Goal: Task Accomplishment & Management: Manage account settings

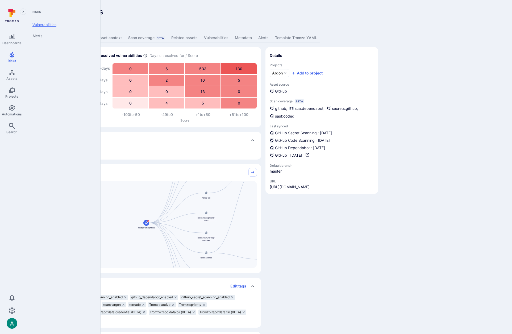
click at [48, 24] on link "Vulnerabilities" at bounding box center [61, 24] width 66 height 11
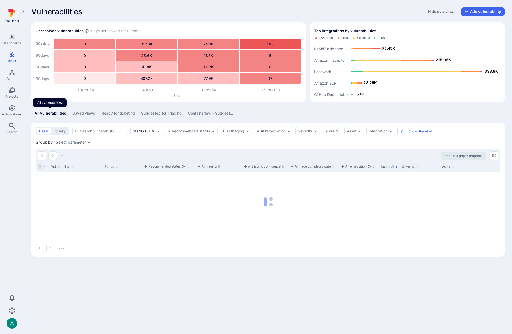
click at [85, 114] on div "Saved views" at bounding box center [84, 113] width 23 height 5
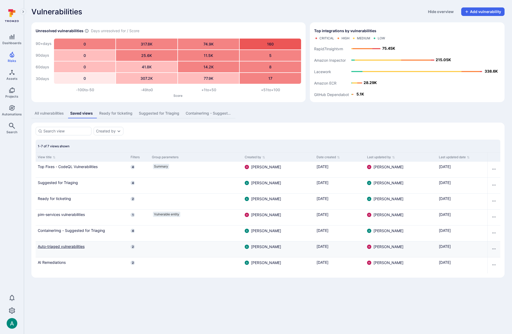
click at [75, 246] on link "Auto-triaged vulnerabilities" at bounding box center [82, 247] width 89 height 6
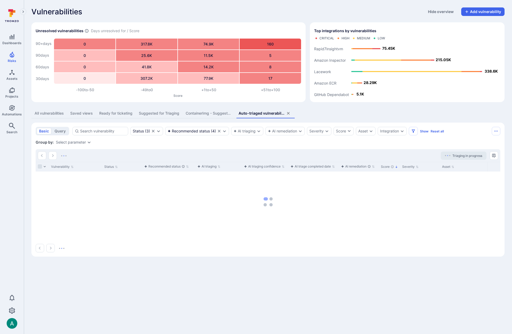
click at [47, 111] on div "All vulnerabilities" at bounding box center [49, 113] width 29 height 5
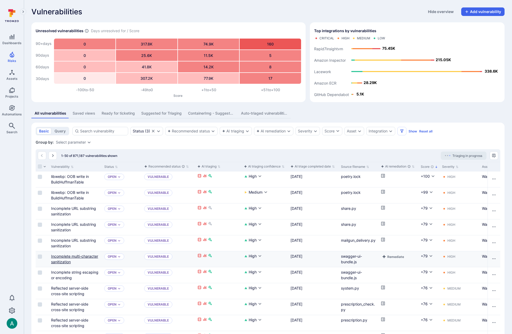
click at [56, 262] on link "Incomplete multi-character sanitization" at bounding box center [74, 259] width 47 height 10
click at [133, 114] on div "Ready for ticketing" at bounding box center [118, 113] width 33 height 5
click at [123, 113] on div "Ready for ticketing" at bounding box center [118, 113] width 33 height 5
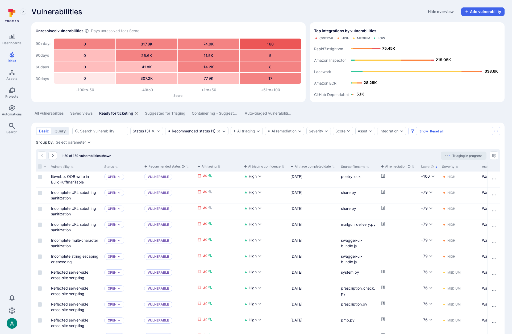
click at [137, 113] on icon "assets tabs" at bounding box center [136, 113] width 3 height 3
click at [192, 114] on div "ContainerImg - Suggested for Triaging" at bounding box center [215, 113] width 47 height 5
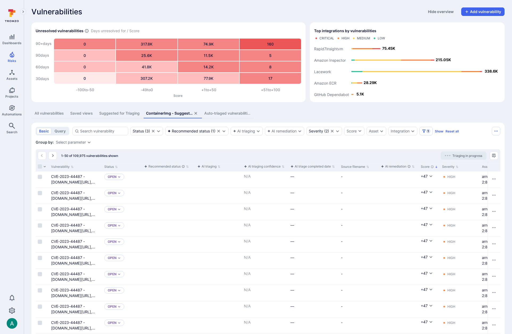
click at [164, 114] on div "ContainerImg - Suggested for Triaging" at bounding box center [169, 113] width 47 height 5
click at [196, 112] on icon "assets tabs" at bounding box center [196, 113] width 4 height 4
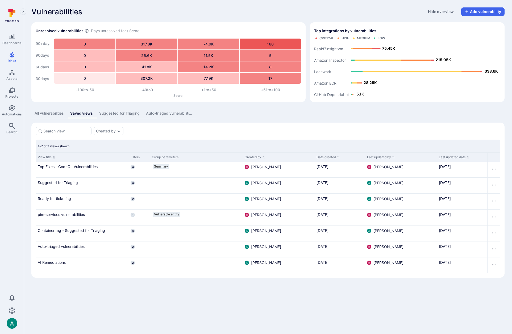
click at [162, 114] on div "Auto-triaged vulnerabilities" at bounding box center [169, 113] width 47 height 5
click at [176, 114] on div "Auto-triaged vulnerabilities" at bounding box center [169, 113] width 47 height 5
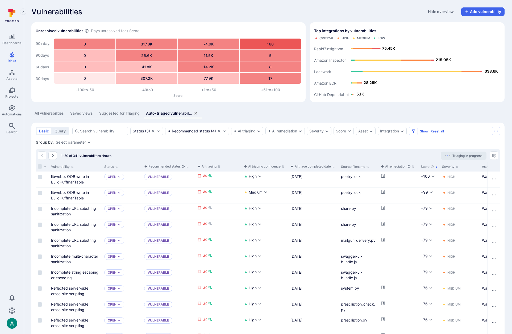
click at [197, 112] on icon "assets tabs" at bounding box center [196, 113] width 4 height 4
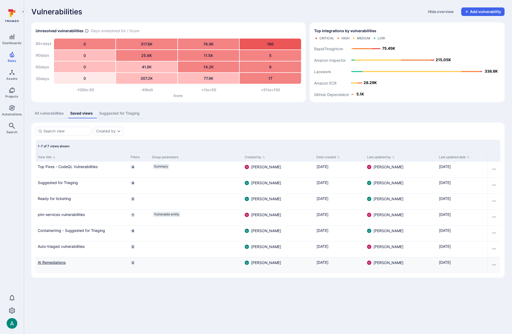
click at [59, 262] on link "AI Remediations" at bounding box center [82, 263] width 89 height 6
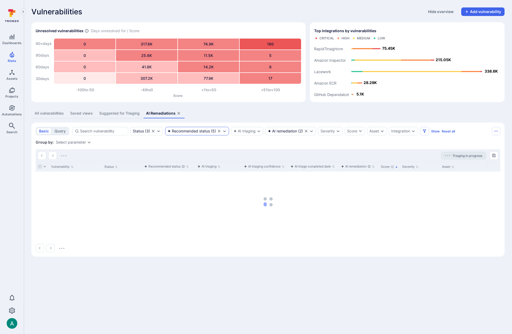
click at [191, 129] on div "Recommended status" at bounding box center [189, 131] width 42 height 4
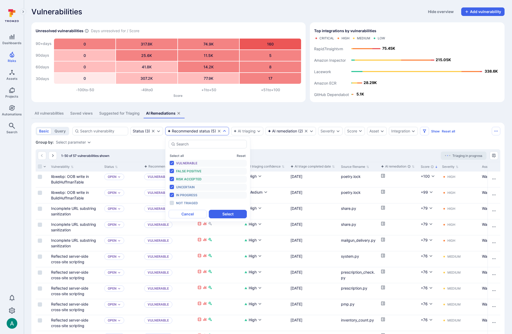
click at [217, 113] on div "All vulnerabilities Saved views Suggested for Triaging AI Remediations" at bounding box center [268, 114] width 474 height 10
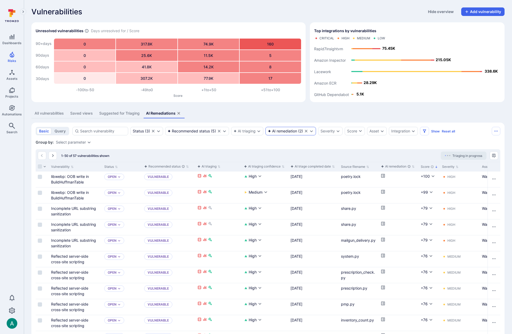
click at [301, 131] on div "AI remediation ( 2 )" at bounding box center [285, 131] width 35 height 4
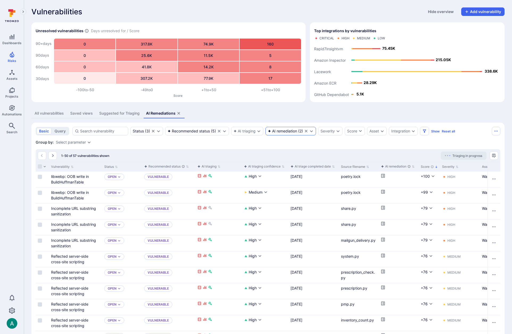
click at [287, 131] on div "AI remediation" at bounding box center [282, 131] width 29 height 4
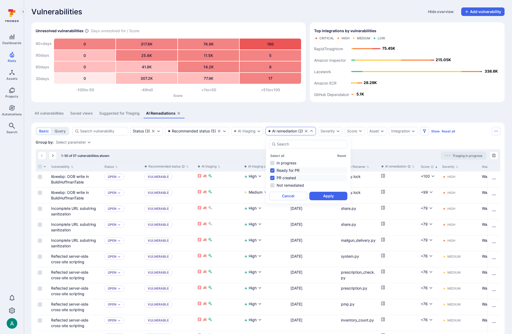
click at [274, 171] on li "Ready for PR" at bounding box center [308, 170] width 78 height 6
click at [273, 178] on li "PR created" at bounding box center [308, 178] width 78 height 6
click at [321, 196] on button "Apply" at bounding box center [329, 196] width 38 height 9
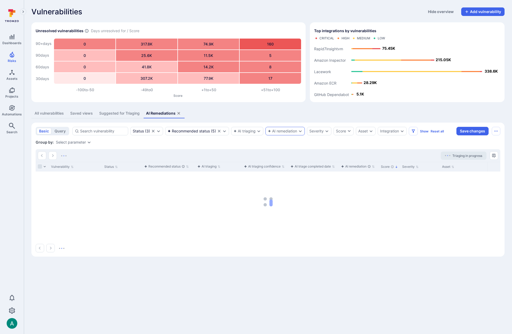
drag, startPoint x: 281, startPoint y: 126, endPoint x: 281, endPoint y: 130, distance: 4.0
click at [281, 127] on section "basic query Status ( 3 ) Recommended status ( 5 ) AI triaging AI remediation Se…" at bounding box center [268, 190] width 474 height 134
click at [281, 130] on div "AI remediation" at bounding box center [282, 131] width 29 height 4
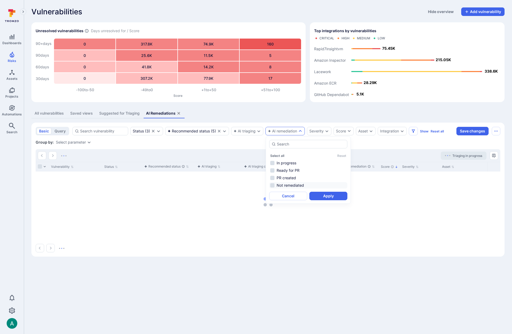
click at [283, 185] on li "Not remediated" at bounding box center [308, 185] width 78 height 6
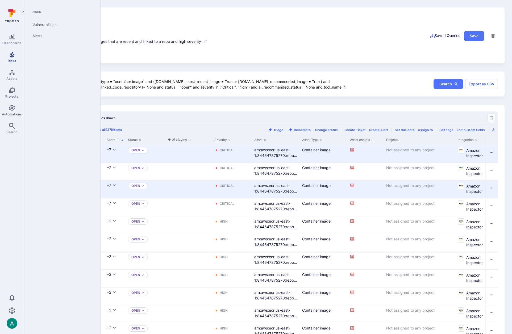
click at [10, 55] on icon "Risks" at bounding box center [12, 55] width 5 height 6
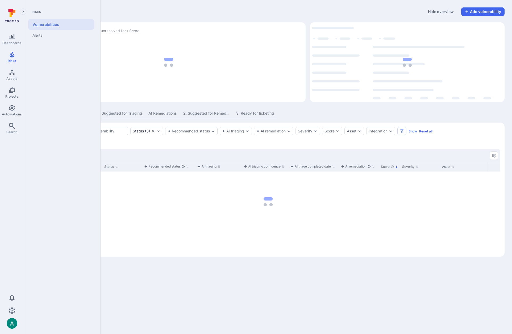
click at [47, 25] on link "Vulnerabilities" at bounding box center [61, 24] width 66 height 11
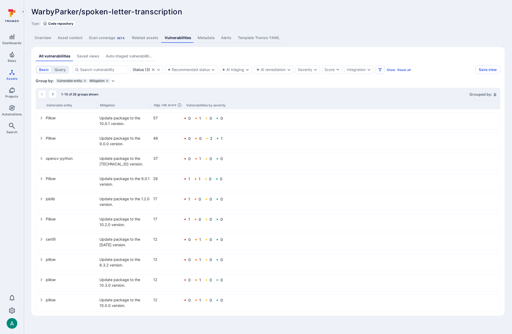
click at [272, 13] on div "WarbyParker/spoken-letter-transcription ... Show more" at bounding box center [229, 11] width 397 height 9
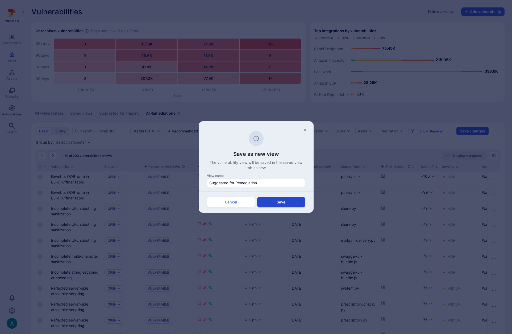
type input "Suggested for Remediation"
click at [274, 204] on button "Save" at bounding box center [281, 202] width 48 height 11
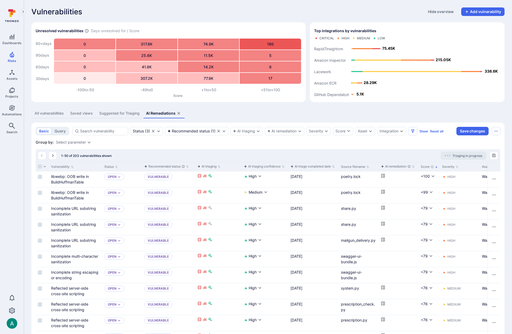
click at [85, 116] on div "Saved views" at bounding box center [81, 113] width 23 height 5
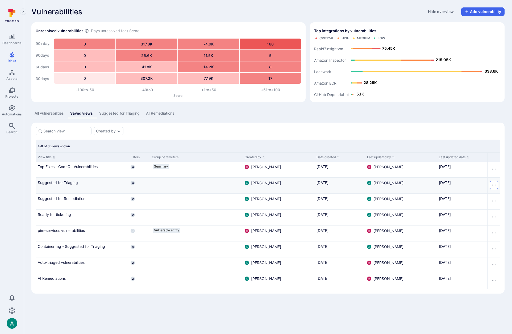
click at [495, 184] on icon "Row actions menu" at bounding box center [494, 185] width 4 height 4
click at [491, 196] on li "Rename" at bounding box center [487, 197] width 16 height 7
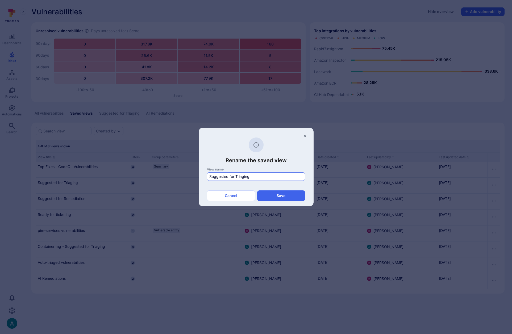
click at [241, 177] on input "Suggested for Triaging" at bounding box center [255, 176] width 93 height 5
type input "1. Suggested for Triaging"
click at [289, 197] on button "Save" at bounding box center [281, 196] width 48 height 11
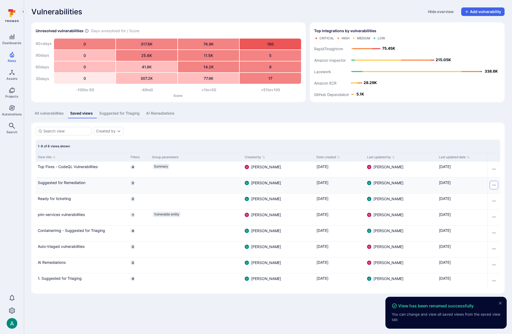
click at [495, 184] on icon "Row actions menu" at bounding box center [494, 185] width 4 height 4
click at [483, 198] on li "Rename" at bounding box center [487, 197] width 16 height 7
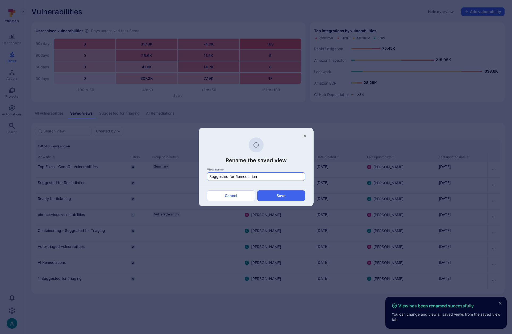
click at [210, 176] on input "Suggested for Remediation" at bounding box center [255, 176] width 93 height 5
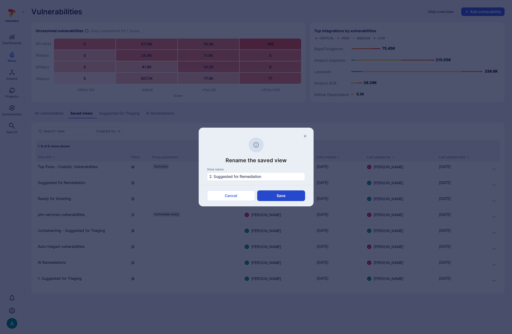
type input "2. Suggested for Remediation"
click at [278, 195] on button "Save" at bounding box center [281, 196] width 48 height 11
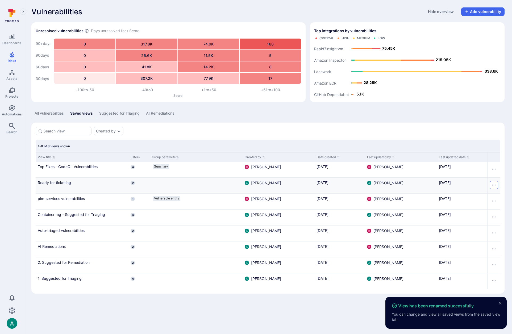
click at [496, 186] on icon "Row actions menu" at bounding box center [494, 185] width 4 height 4
click at [488, 198] on li "Rename" at bounding box center [487, 197] width 16 height 7
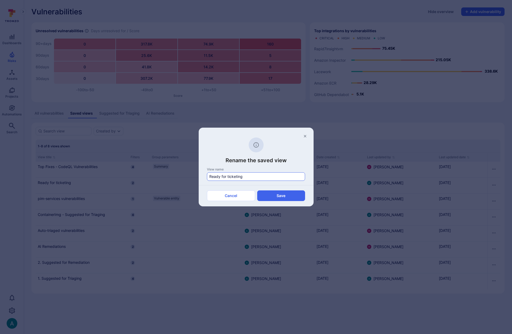
click at [209, 177] on div "Ready for ticketing" at bounding box center [256, 176] width 98 height 9
click at [209, 177] on input "Ready for ticketing" at bounding box center [255, 176] width 93 height 5
type input "3. Ready for ticketing"
click at [297, 196] on button "Save" at bounding box center [281, 196] width 48 height 11
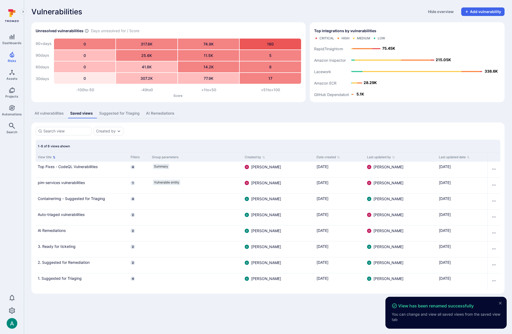
drag, startPoint x: 78, startPoint y: 143, endPoint x: 54, endPoint y: 159, distance: 29.2
click at [76, 143] on div "1-8 of 8 views shown" at bounding box center [268, 146] width 465 height 13
click at [54, 159] on p "Sort by View title" at bounding box center [54, 158] width 3 height 6
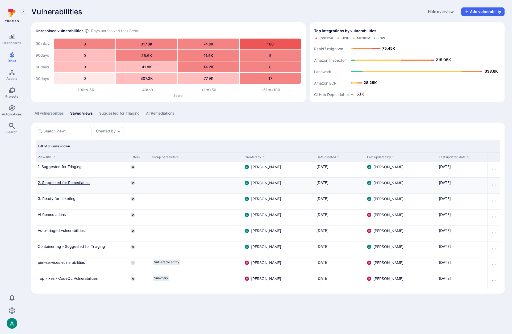
click at [69, 180] on link "2. Suggested for Remediation" at bounding box center [82, 183] width 89 height 6
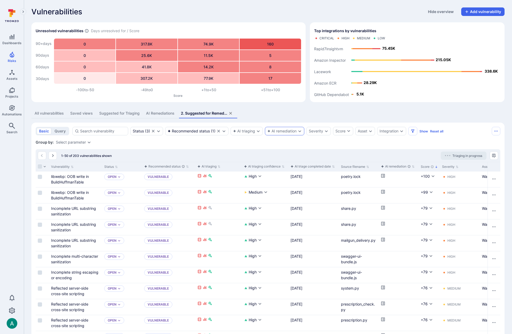
click at [289, 127] on div "AI remediation" at bounding box center [284, 131] width 39 height 9
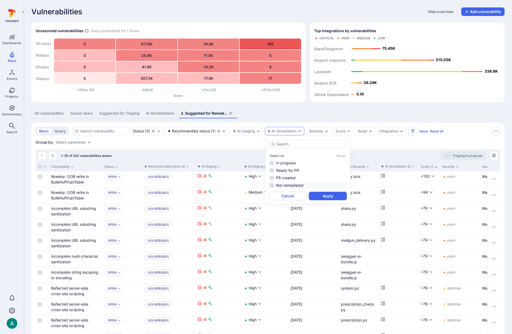
click at [285, 184] on li "Not remediated" at bounding box center [308, 185] width 78 height 6
click at [333, 195] on button "Apply" at bounding box center [328, 196] width 38 height 9
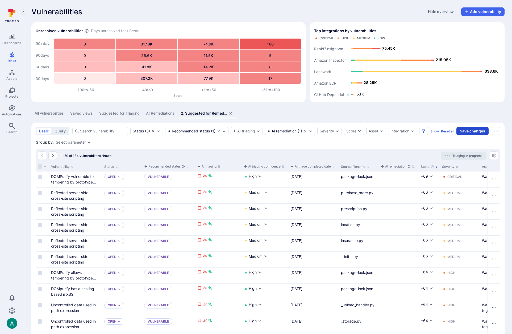
click at [474, 130] on button "Save changes" at bounding box center [473, 131] width 32 height 9
drag, startPoint x: 39, startPoint y: 177, endPoint x: 41, endPoint y: 195, distance: 18.0
click at [39, 177] on input "Select row" at bounding box center [40, 177] width 4 height 4
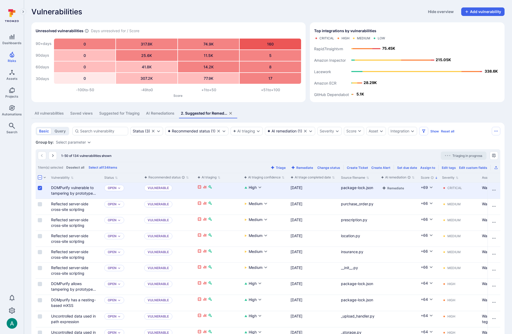
click at [39, 188] on input "Select row" at bounding box center [40, 188] width 4 height 4
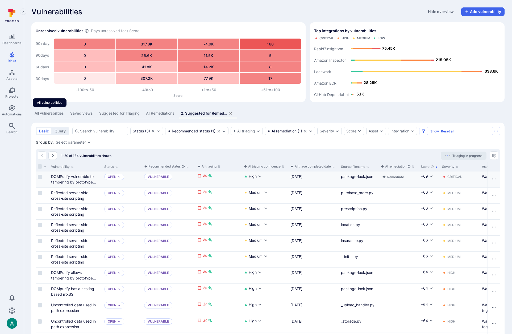
click at [74, 113] on div "Saved views" at bounding box center [81, 113] width 23 height 5
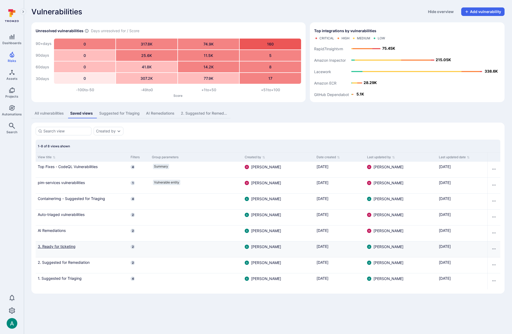
click at [65, 248] on link "3. Ready for ticketing" at bounding box center [82, 247] width 89 height 6
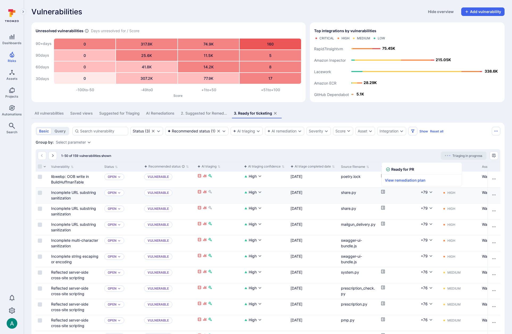
click at [383, 192] on icon "Cell for aiCtx.remediationStatus" at bounding box center [383, 192] width 4 height 4
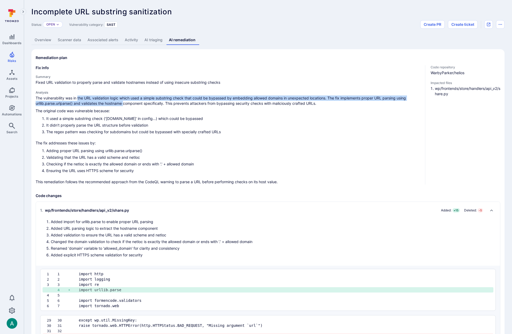
drag, startPoint x: 78, startPoint y: 100, endPoint x: 124, endPoint y: 101, distance: 46.1
click at [124, 101] on p "The vulnerability was in the URL validation logic which used a simple substring…" at bounding box center [228, 101] width 385 height 11
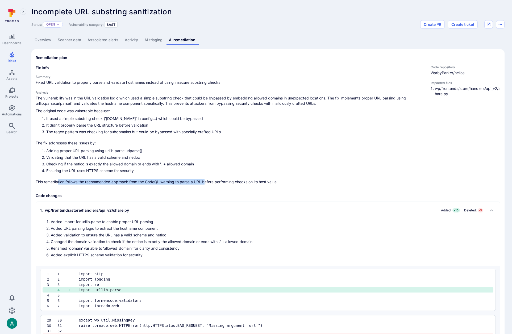
drag, startPoint x: 57, startPoint y: 180, endPoint x: 206, endPoint y: 183, distance: 148.8
click at [206, 183] on p "This remediation follows the recommended approach from the CodeQL warning to pa…" at bounding box center [228, 181] width 385 height 5
click at [207, 183] on p "This remediation follows the recommended approach from the CodeQL warning to pa…" at bounding box center [228, 181] width 385 height 5
